Goal: Check status: Check status

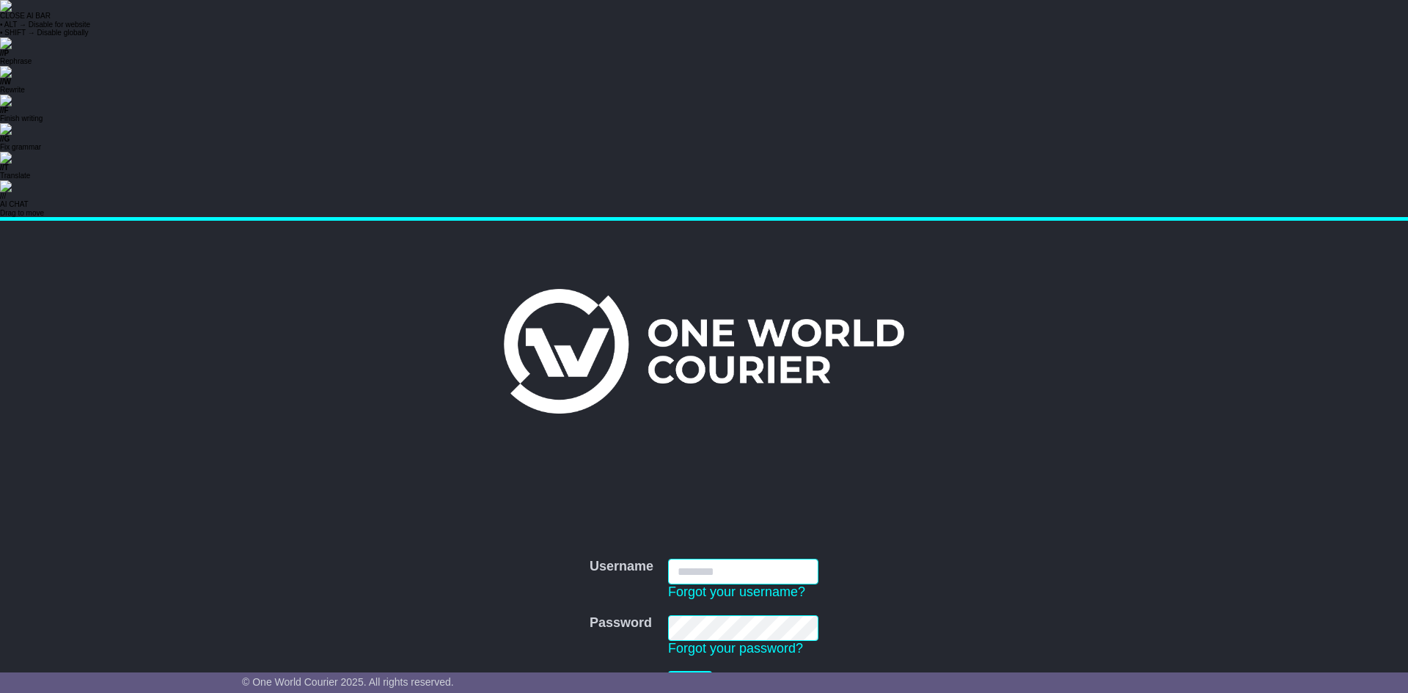
click at [725, 559] on input "Username" at bounding box center [743, 572] width 150 height 26
type input "**********"
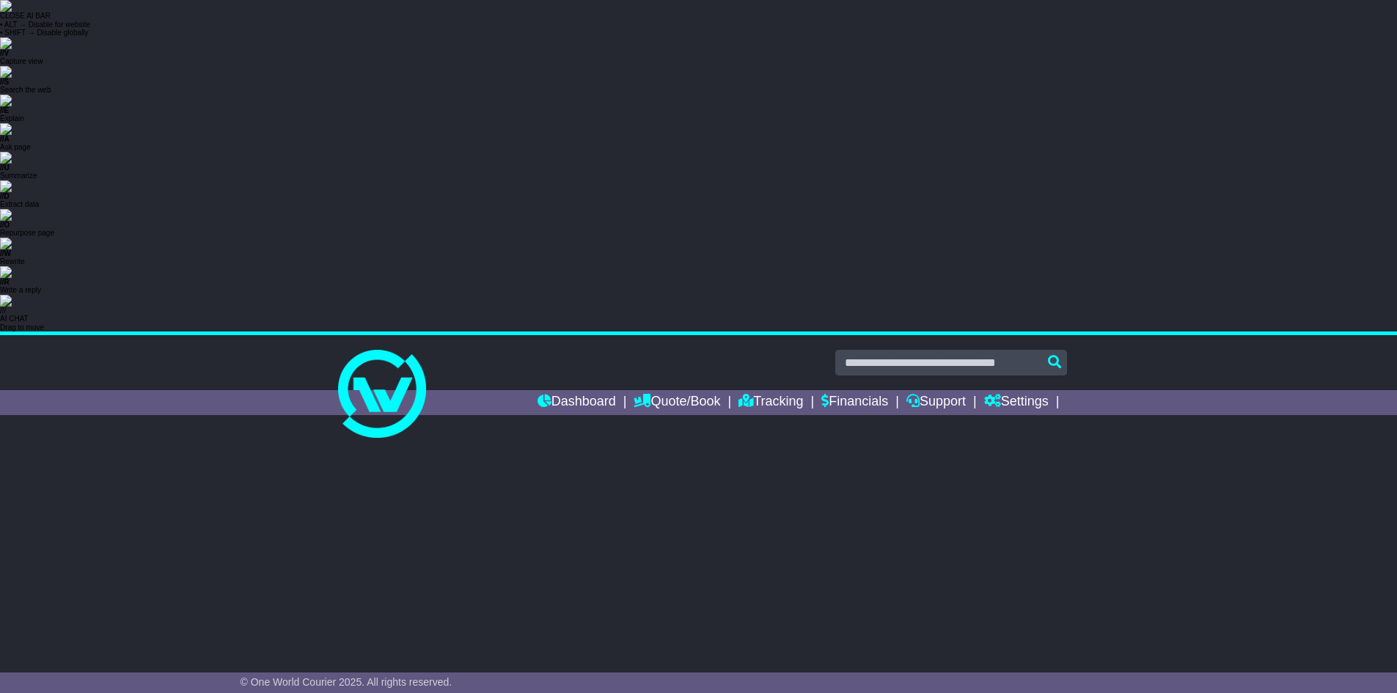
select select "**"
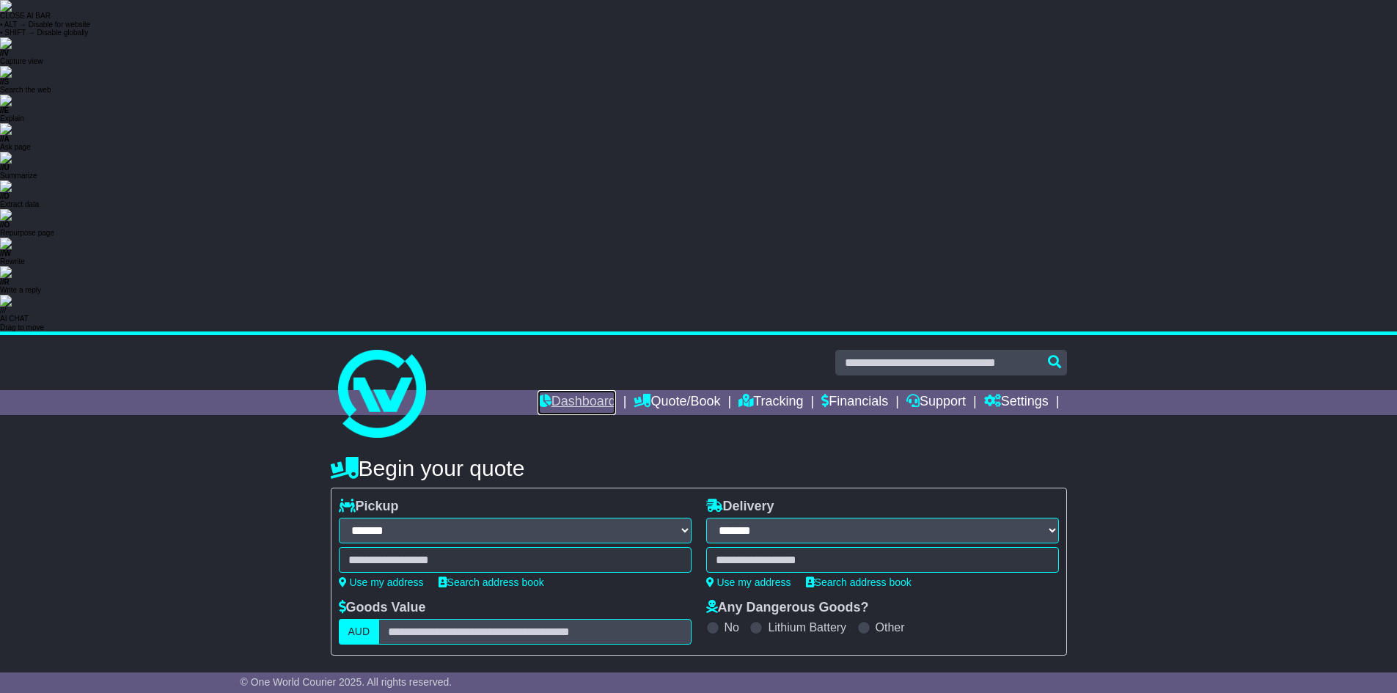
click at [558, 390] on link "Dashboard" at bounding box center [577, 402] width 78 height 25
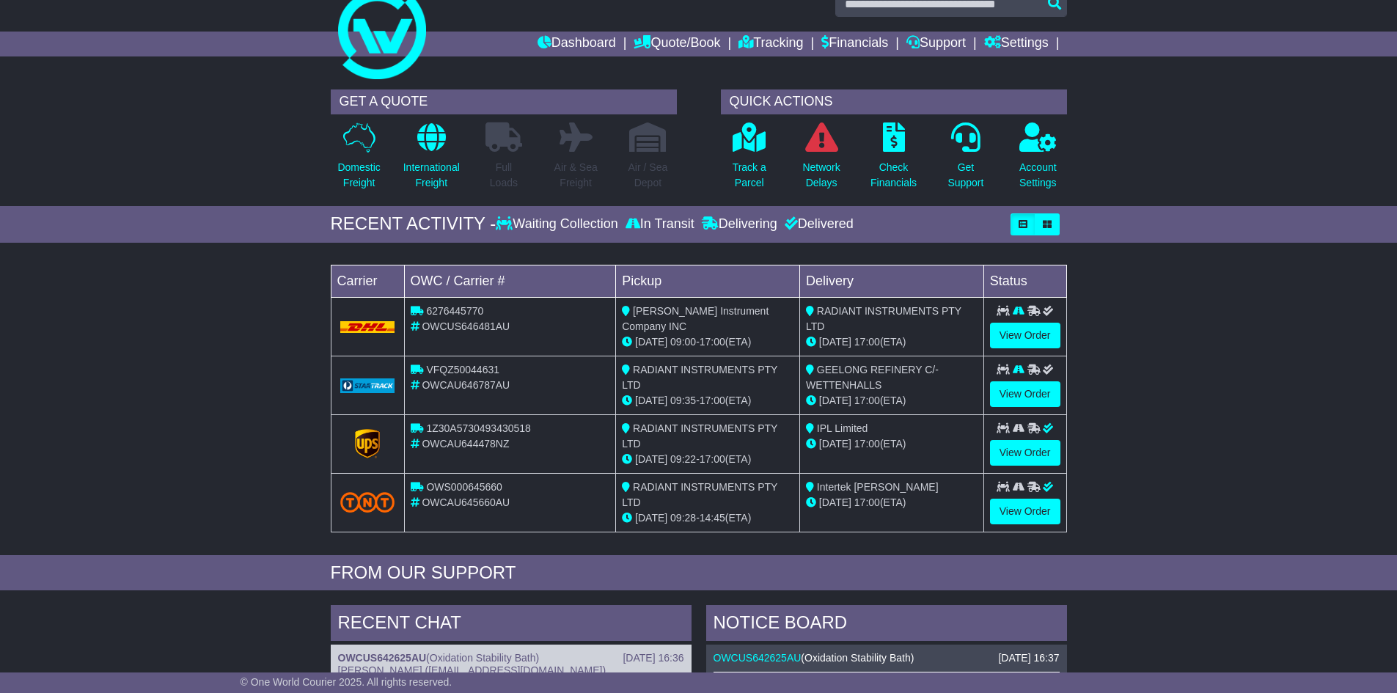
scroll to position [367, 0]
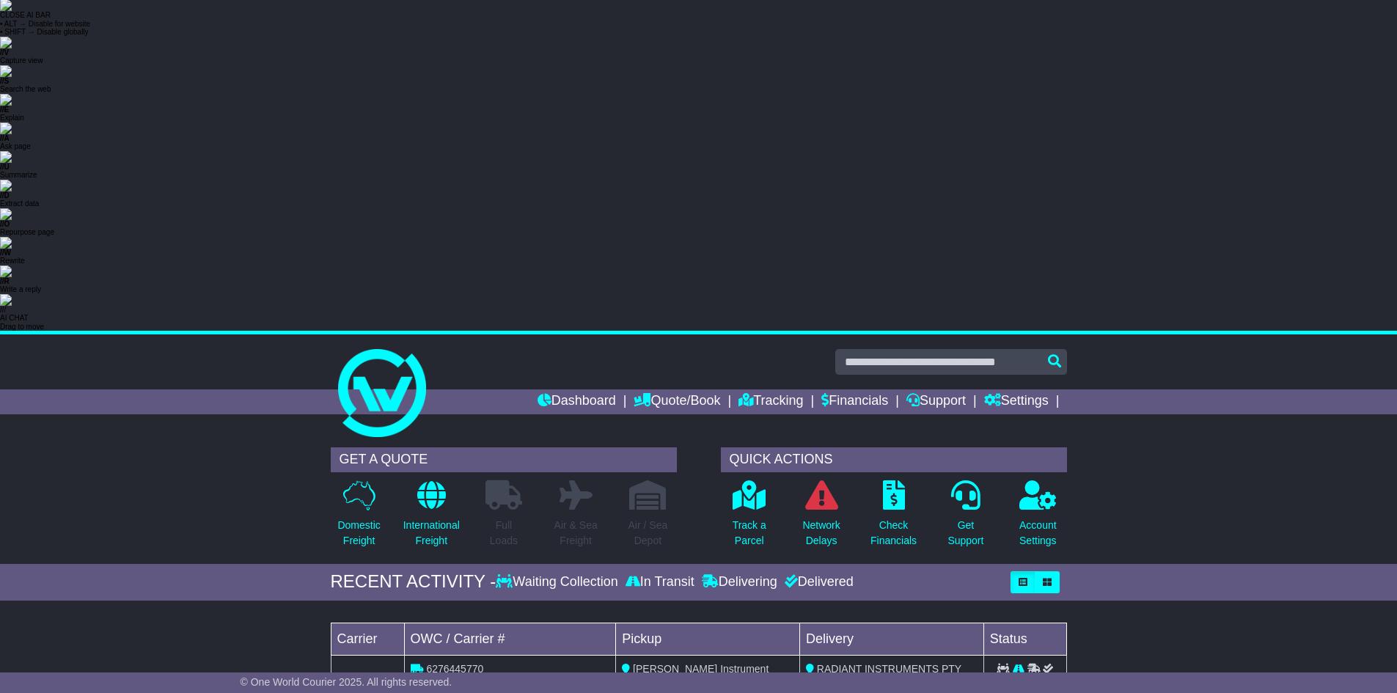
scroll to position [0, 0]
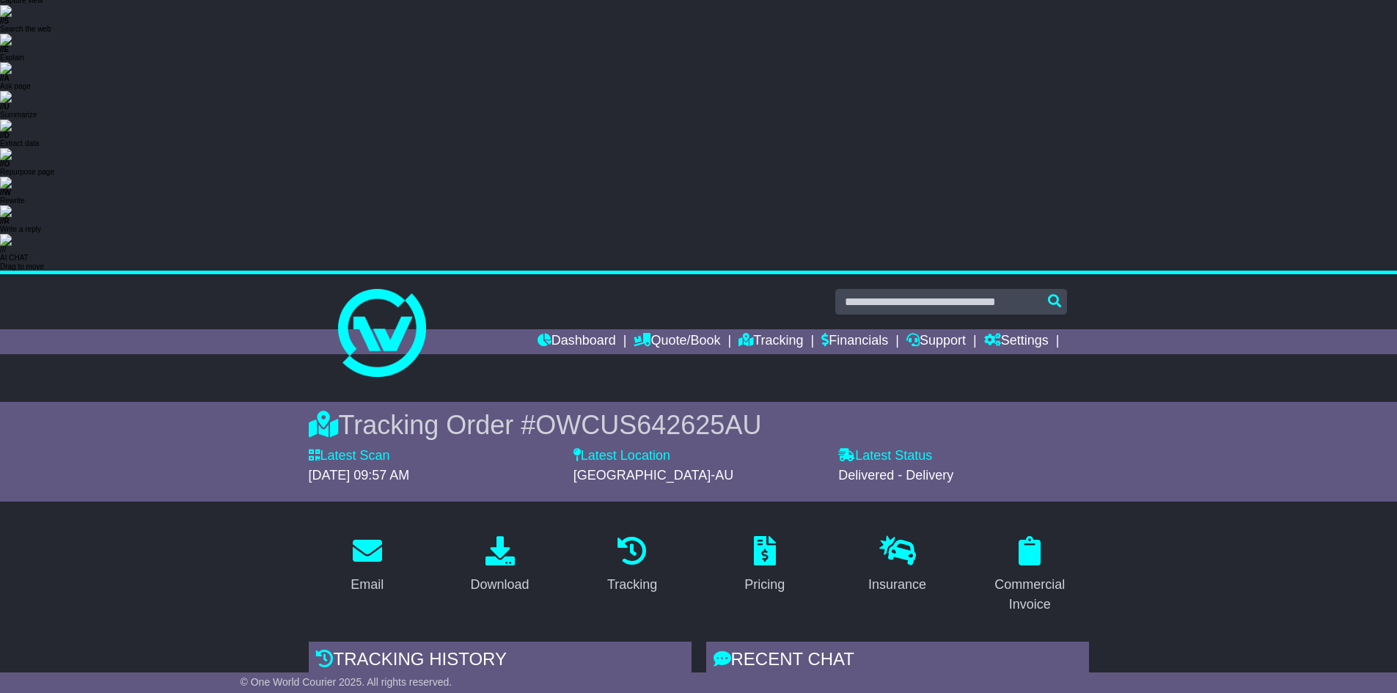
scroll to position [367, 0]
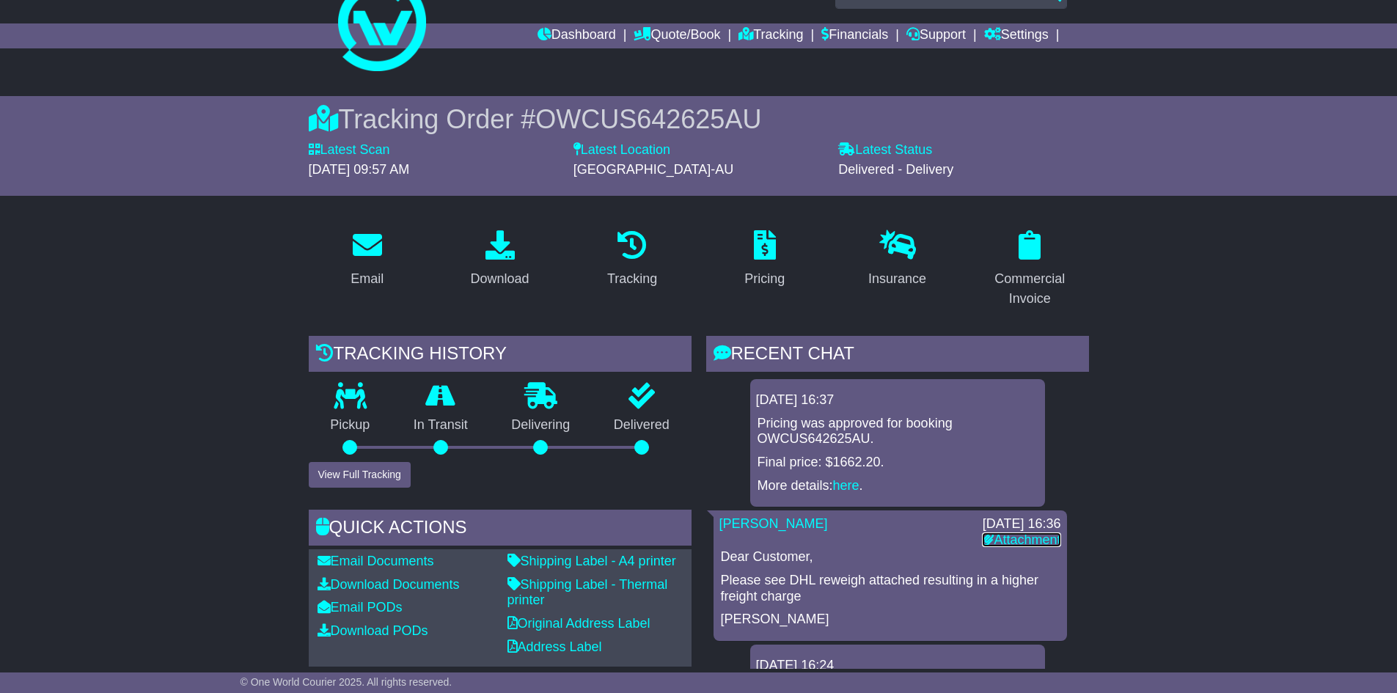
click at [1000, 533] on link "Attachment" at bounding box center [1021, 540] width 78 height 15
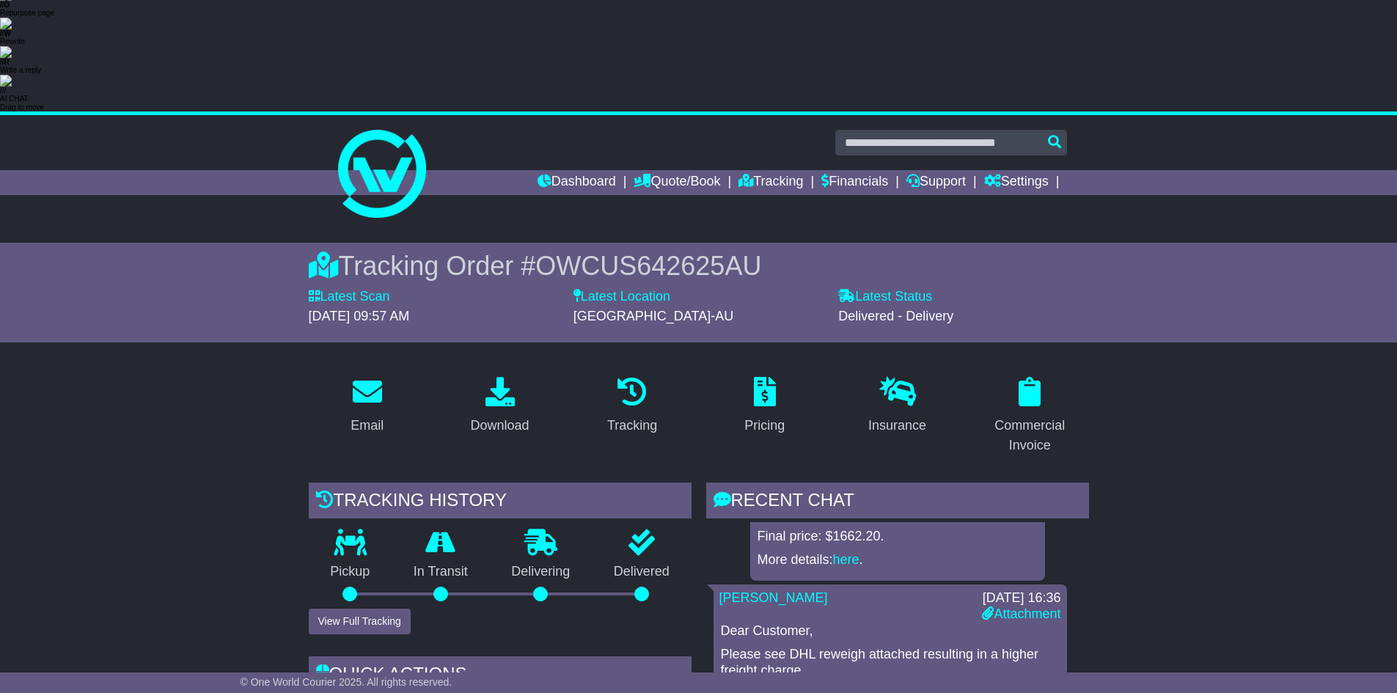
scroll to position [0, 0]
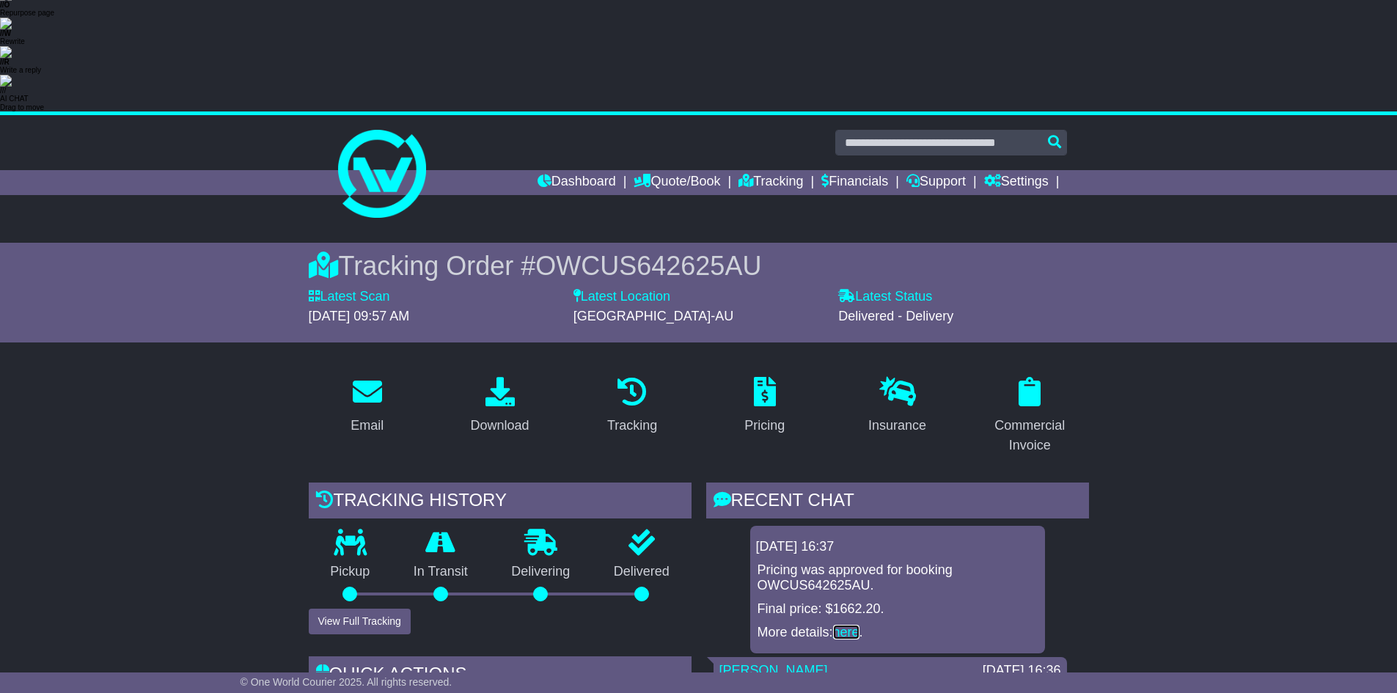
click at [858, 625] on link "here" at bounding box center [846, 632] width 26 height 15
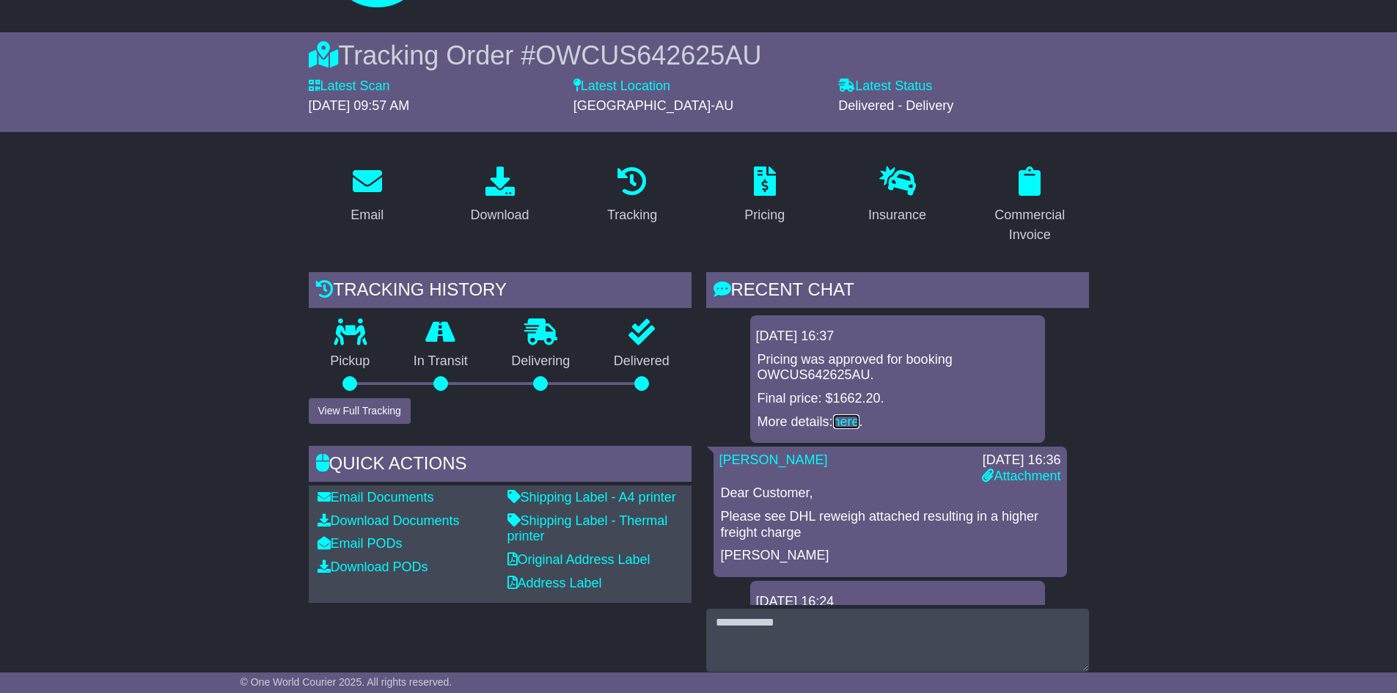
scroll to position [293, 0]
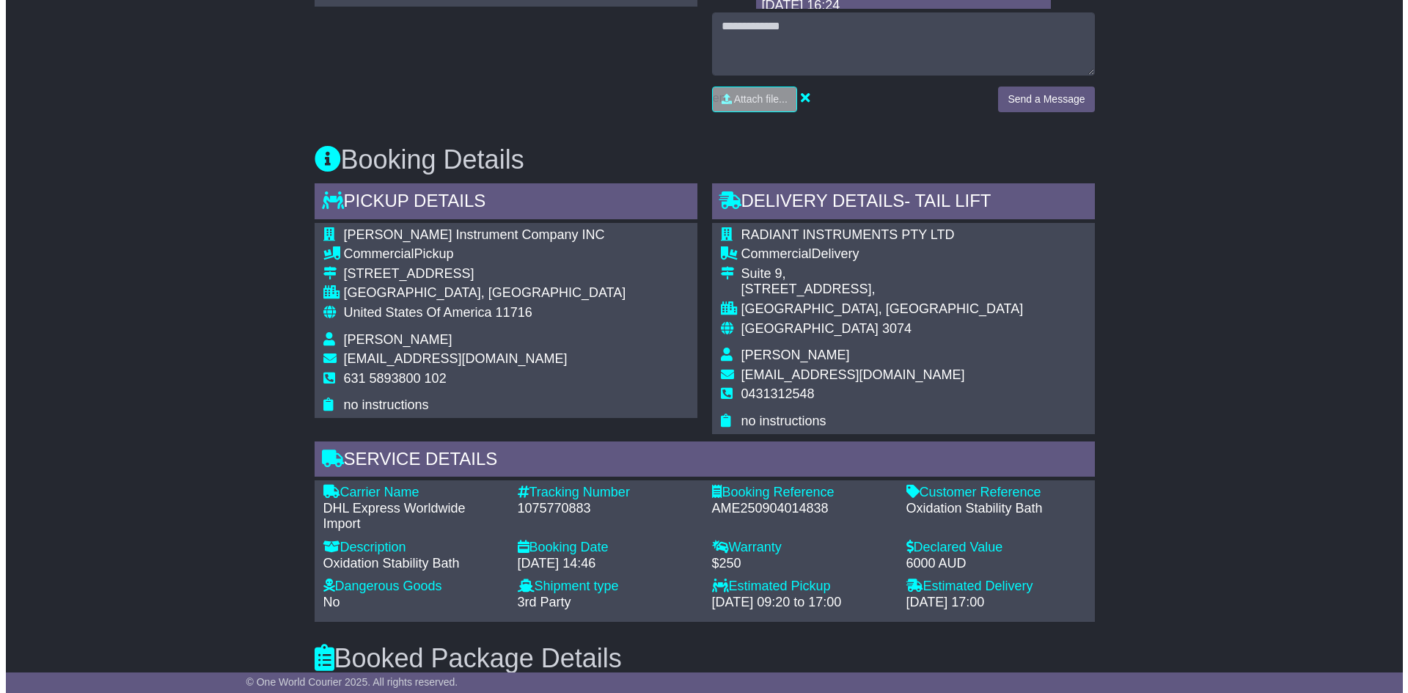
scroll to position [1180, 0]
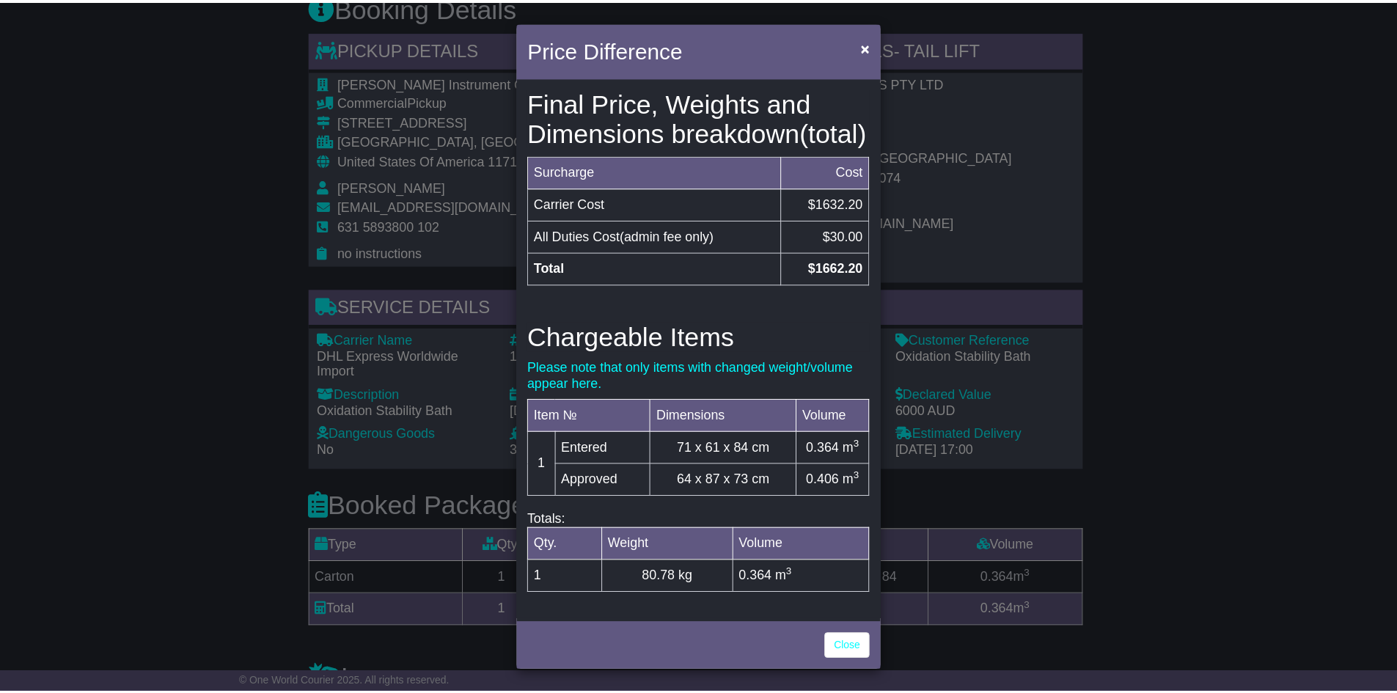
scroll to position [362, 0]
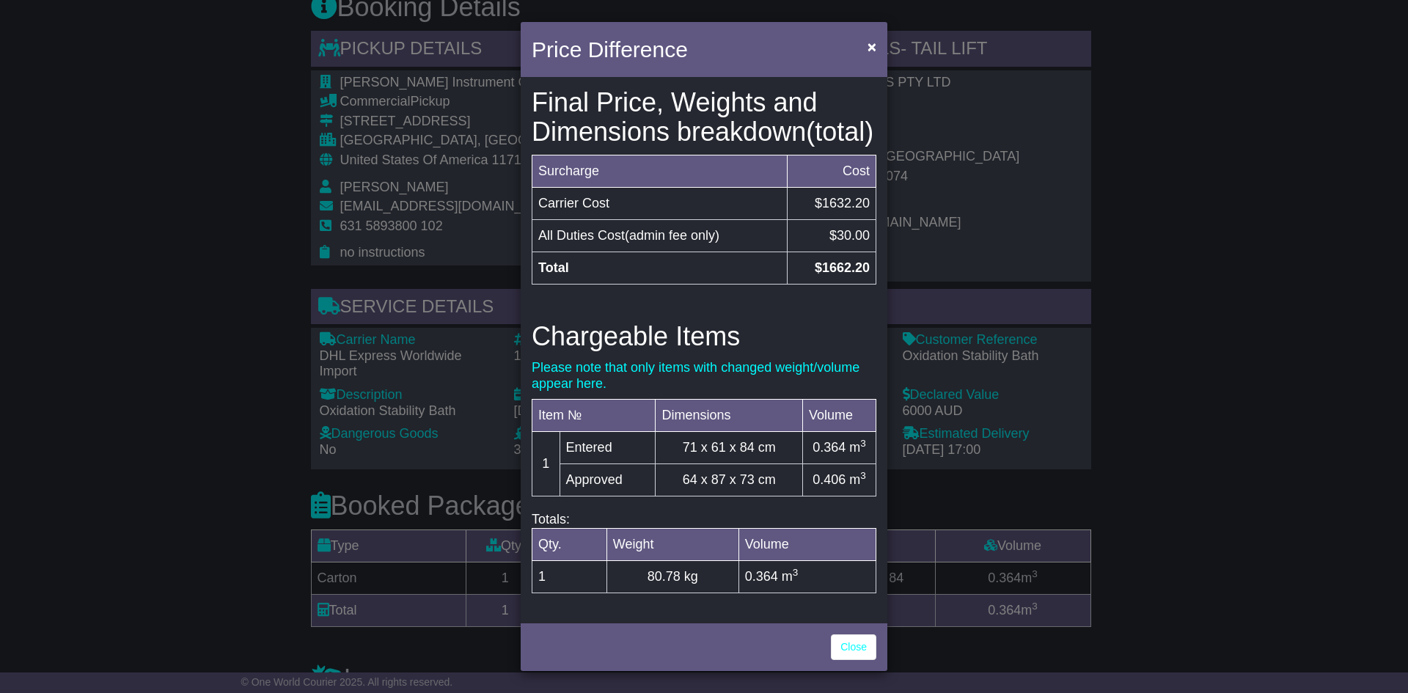
click at [877, 655] on div "Close" at bounding box center [704, 645] width 367 height 51
click at [866, 653] on link "Close" at bounding box center [853, 648] width 45 height 26
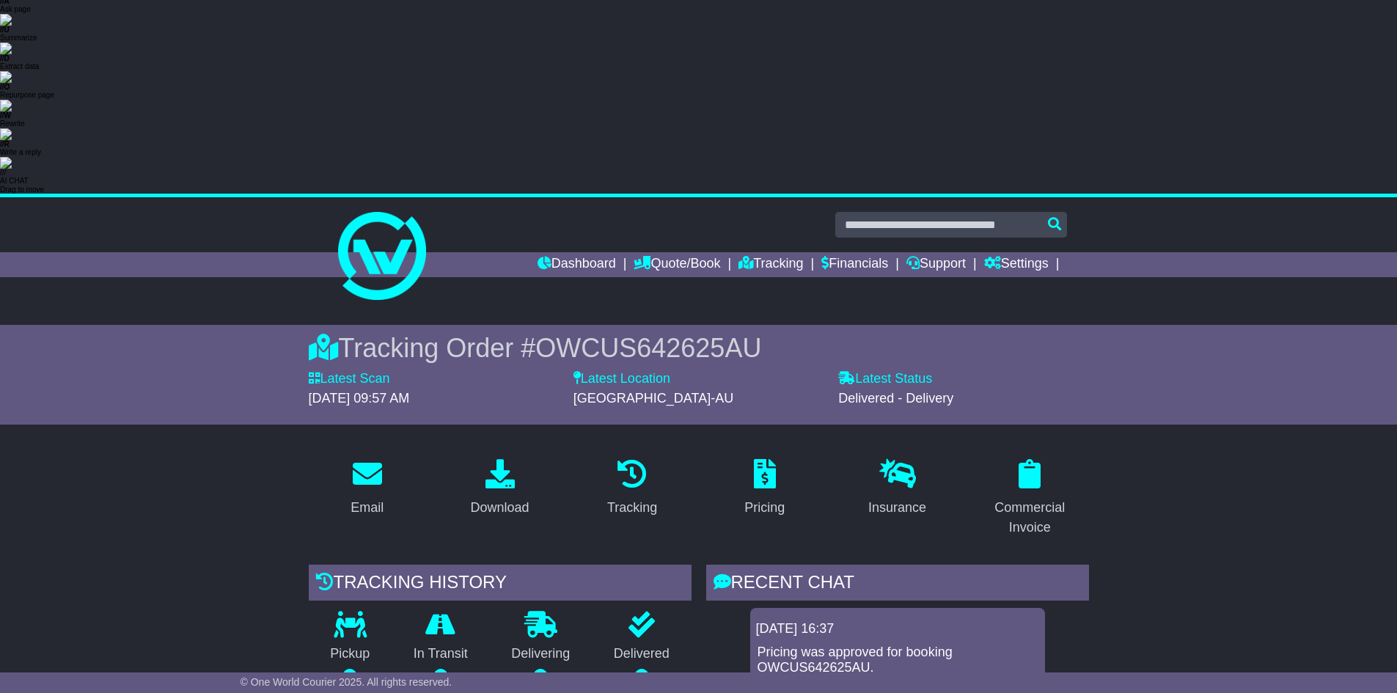
scroll to position [79, 0]
